Goal: Task Accomplishment & Management: Complete application form

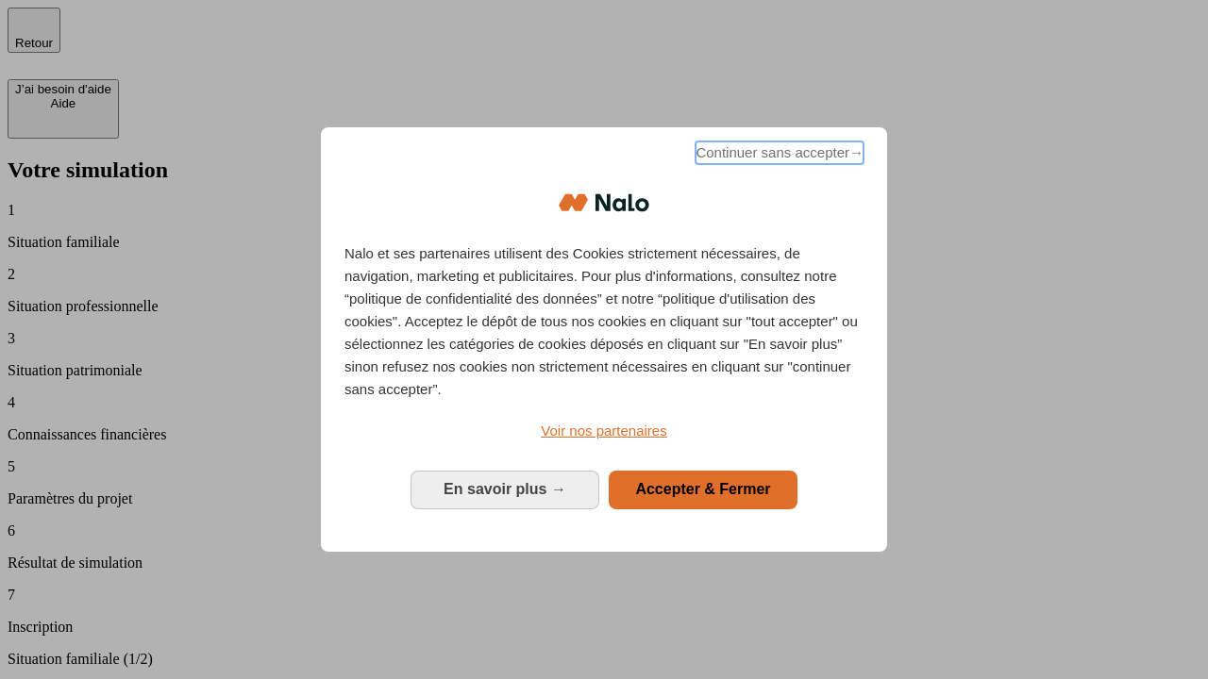
click at [777, 156] on span "Continuer sans accepter →" at bounding box center [779, 153] width 168 height 23
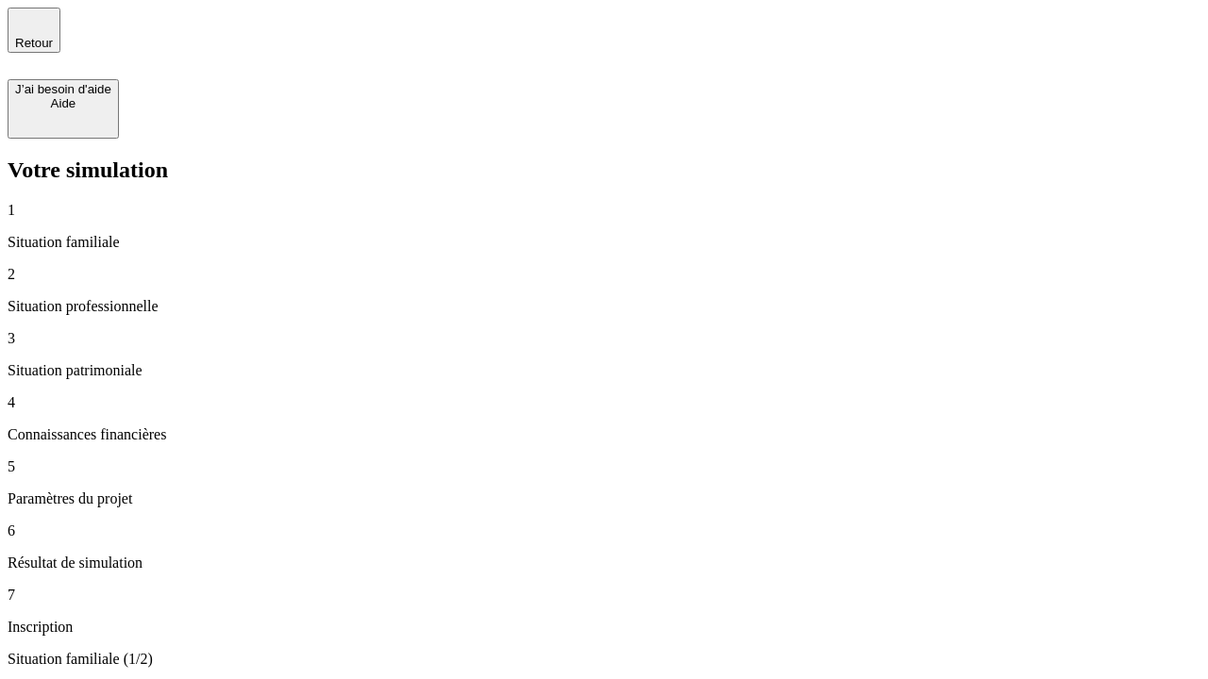
type input "30 000"
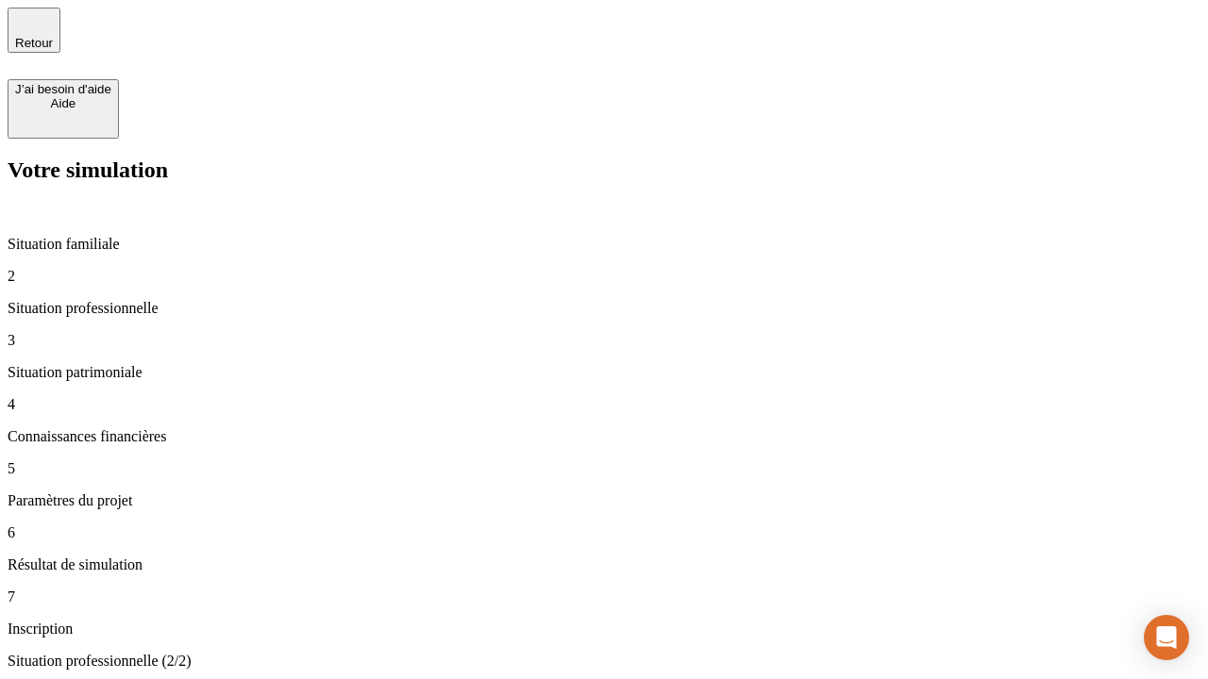
type input "0"
type input "1 000"
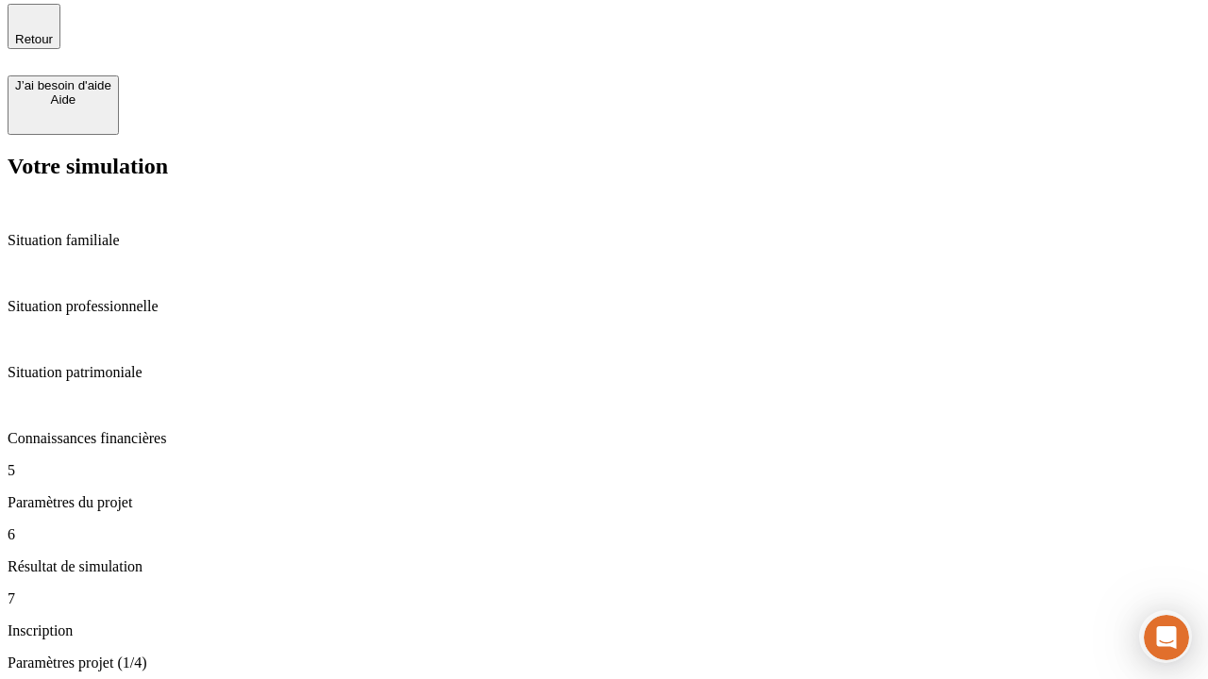
type input "40"
type input "64"
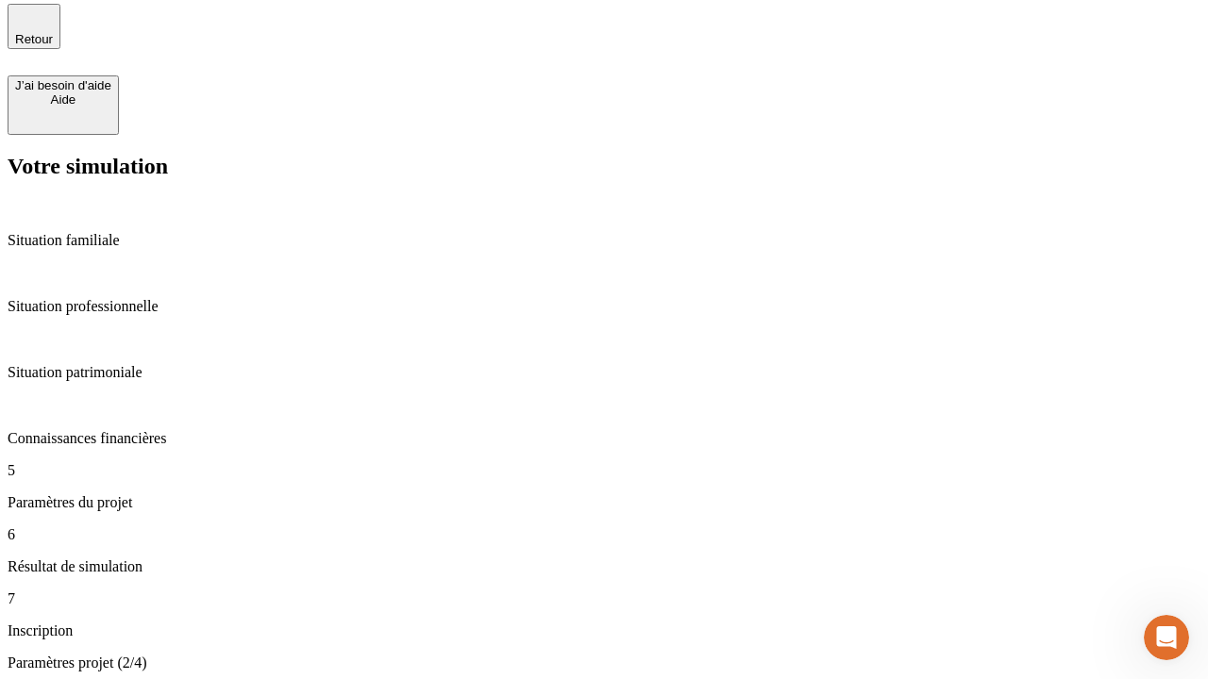
type input "200 000"
type input "640"
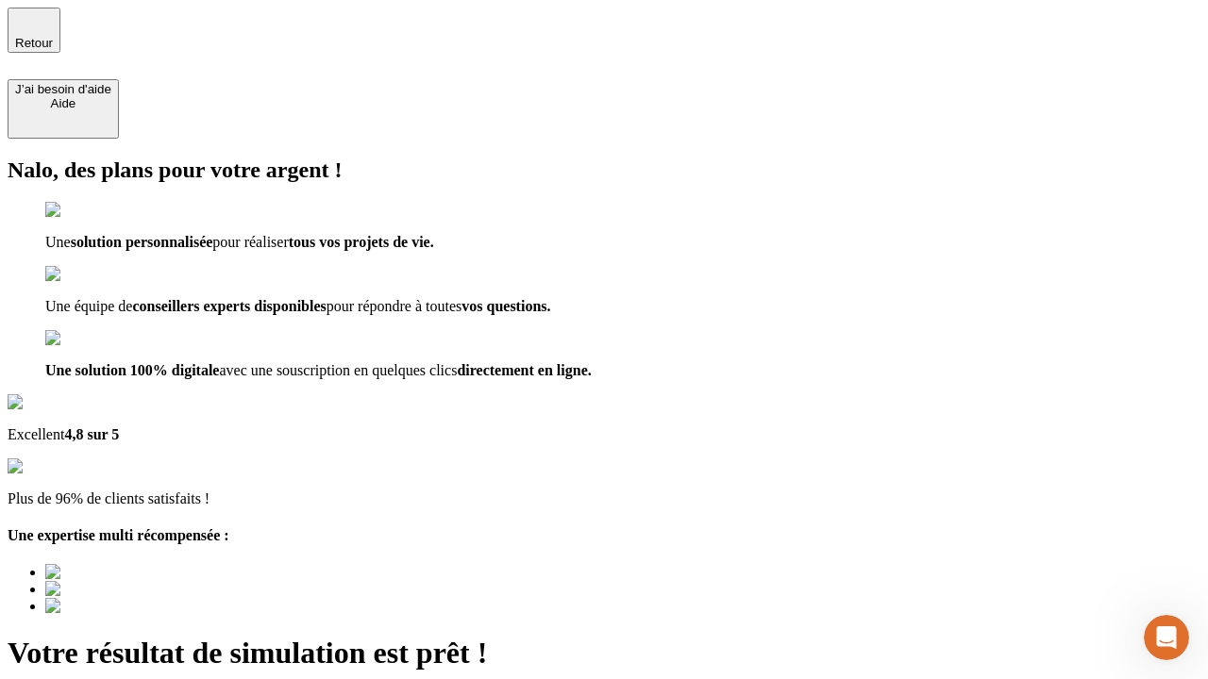
type input "[EMAIL_ADDRESS][DOMAIN_NAME]"
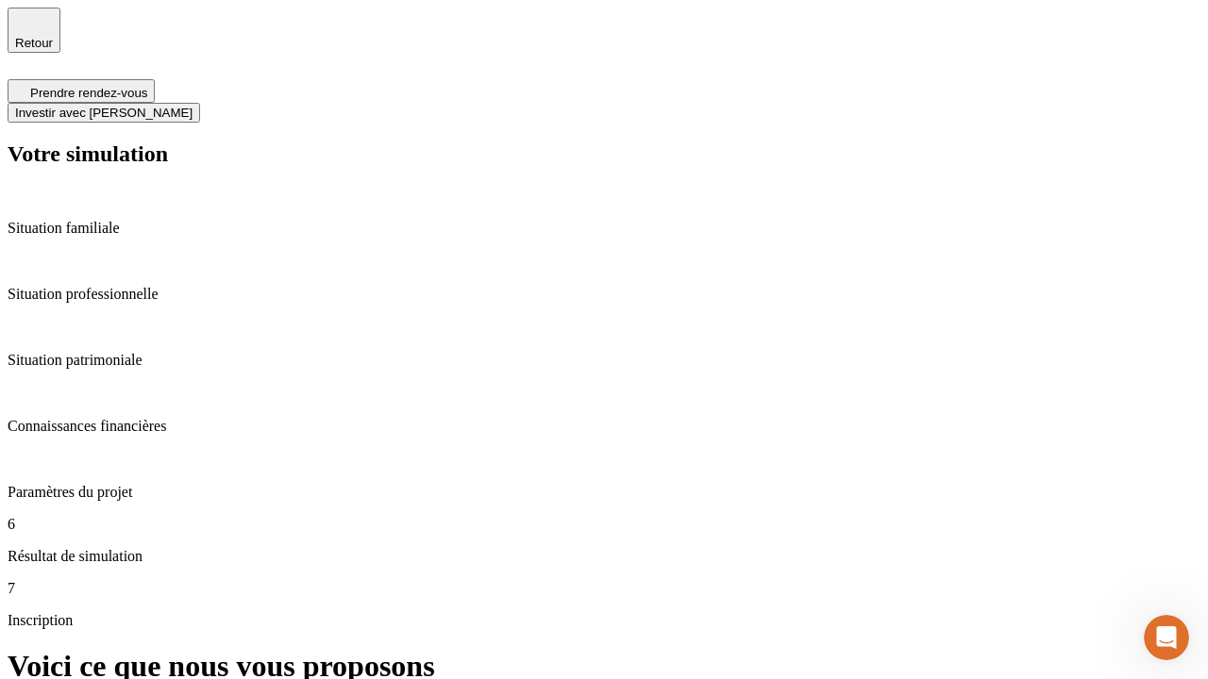
click at [192, 106] on span "Investir avec [PERSON_NAME]" at bounding box center [103, 113] width 177 height 14
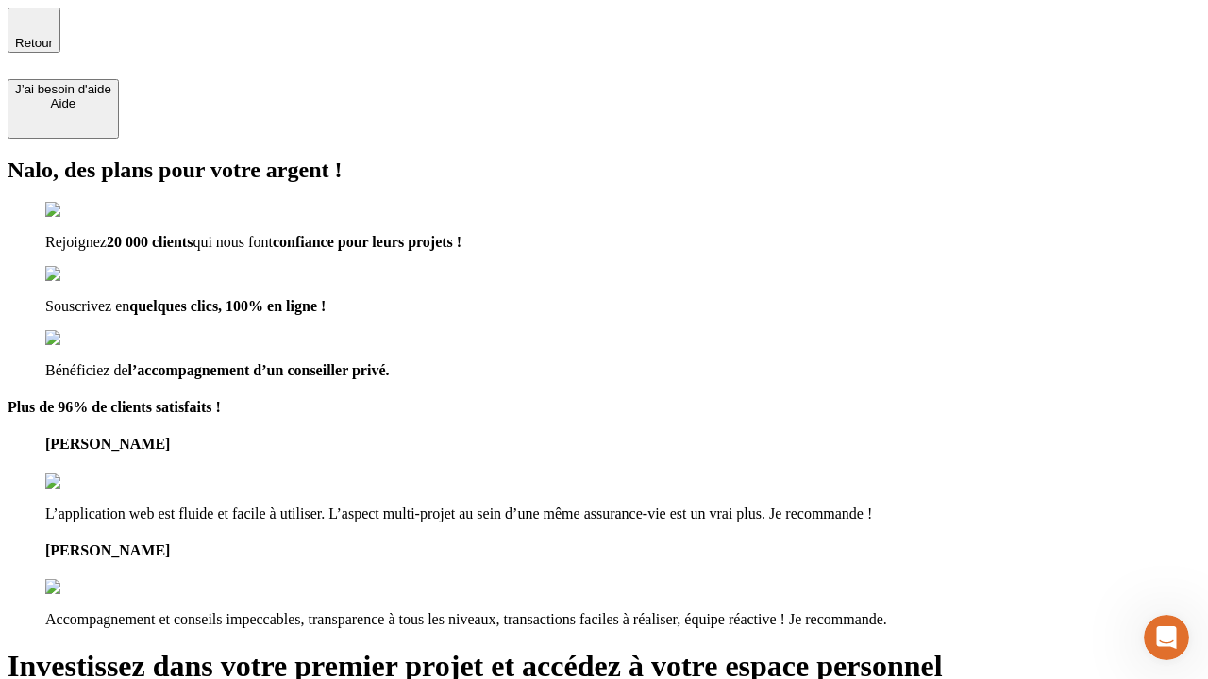
type input "[EMAIL_ADDRESS][DOMAIN_NAME]"
